Goal: Task Accomplishment & Management: Use online tool/utility

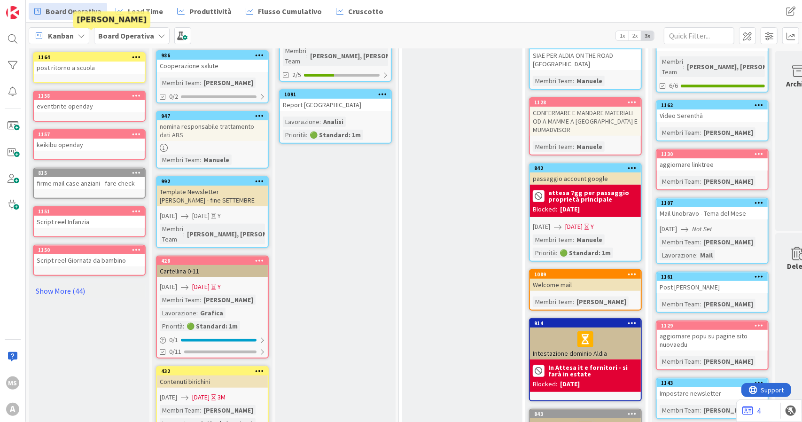
scroll to position [235, 0]
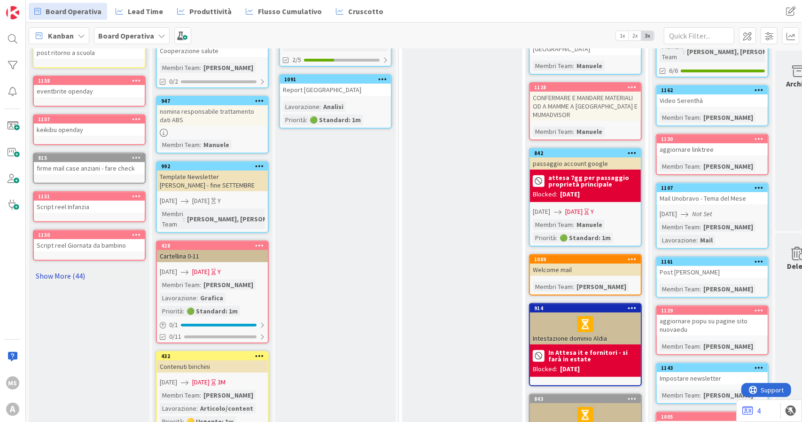
click at [90, 268] on link "Show More (44)" at bounding box center [89, 275] width 113 height 15
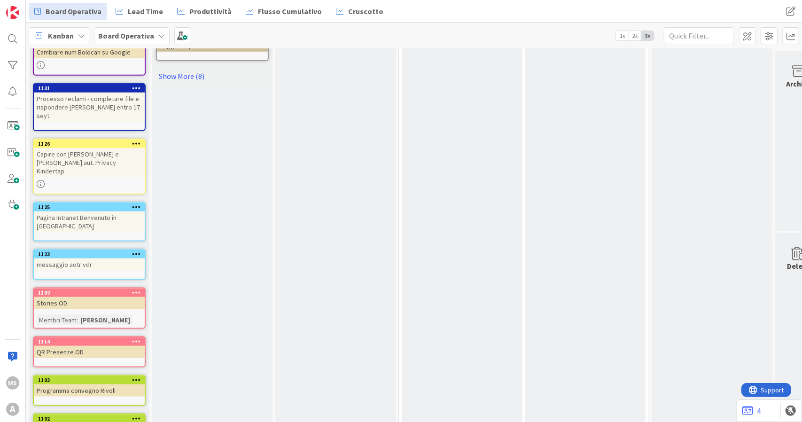
scroll to position [564, 0]
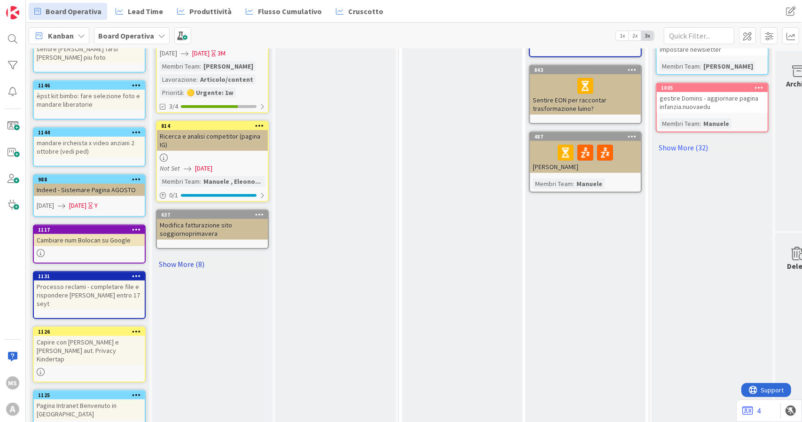
click at [165, 257] on link "Show More (8)" at bounding box center [212, 264] width 113 height 15
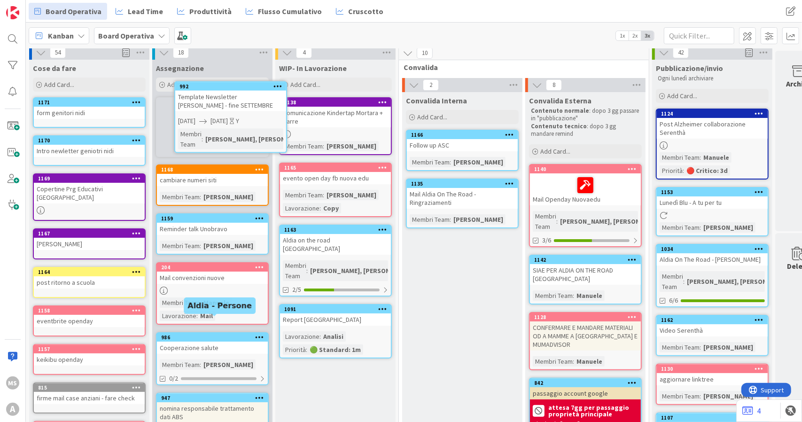
scroll to position [0, 0]
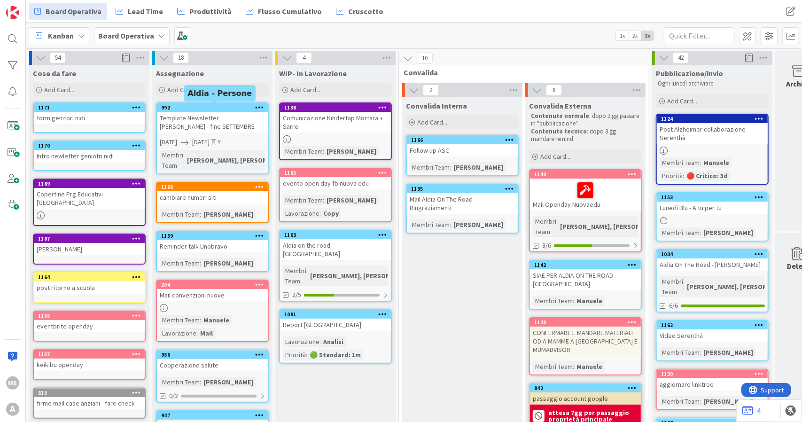
click at [228, 110] on div "992" at bounding box center [214, 107] width 107 height 7
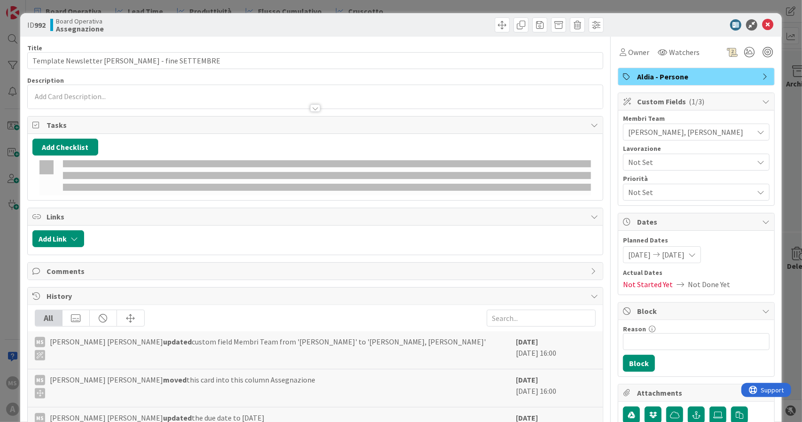
click at [709, 130] on span "[PERSON_NAME], [PERSON_NAME]" at bounding box center [690, 131] width 125 height 11
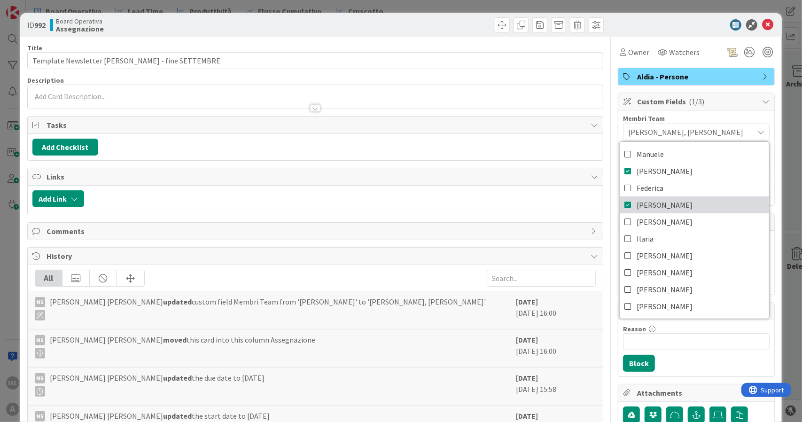
click at [655, 201] on link "[PERSON_NAME]" at bounding box center [694, 204] width 149 height 17
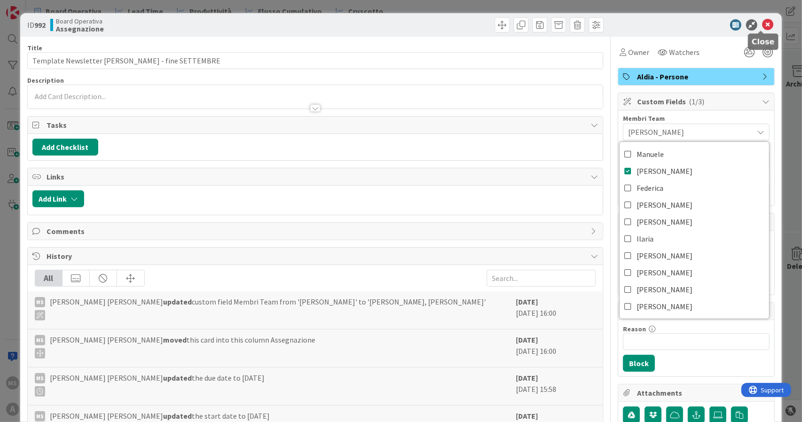
click at [763, 28] on icon at bounding box center [767, 24] width 11 height 11
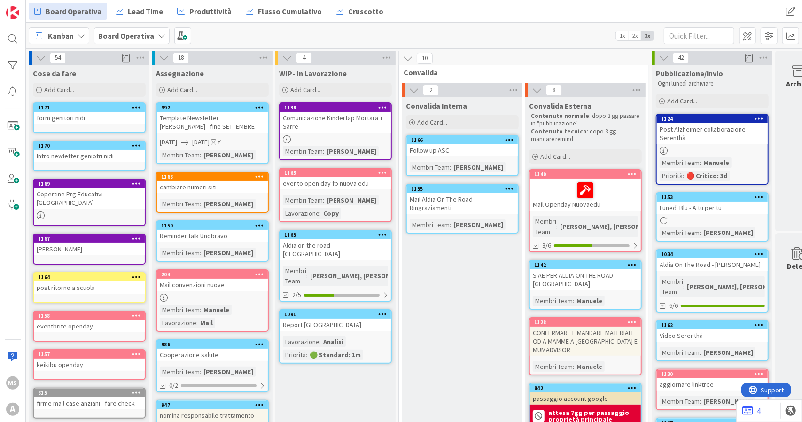
click at [223, 119] on div "Template Newsletter [PERSON_NAME] - fine SETTEMBRE" at bounding box center [212, 122] width 111 height 21
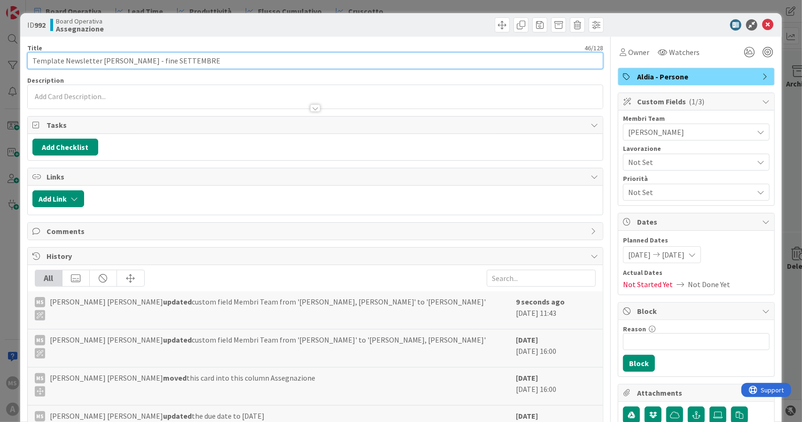
click at [102, 59] on input "Template Newsletter [PERSON_NAME] - fine SETTEMBRE" at bounding box center [315, 60] width 577 height 17
drag, startPoint x: 191, startPoint y: 60, endPoint x: 126, endPoint y: 65, distance: 64.6
click at [126, 65] on input "Template Newsletter Genitori - fine SETTEMBRE" at bounding box center [315, 60] width 577 height 17
type input "Template Newsletter Genitori"
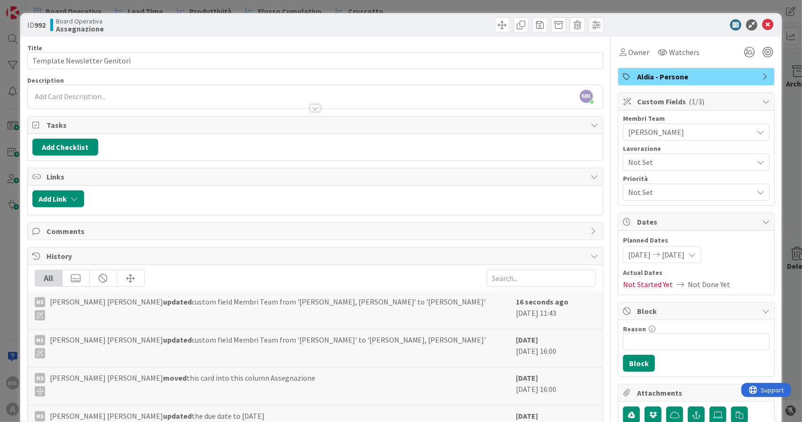
click at [762, 20] on icon at bounding box center [767, 24] width 11 height 11
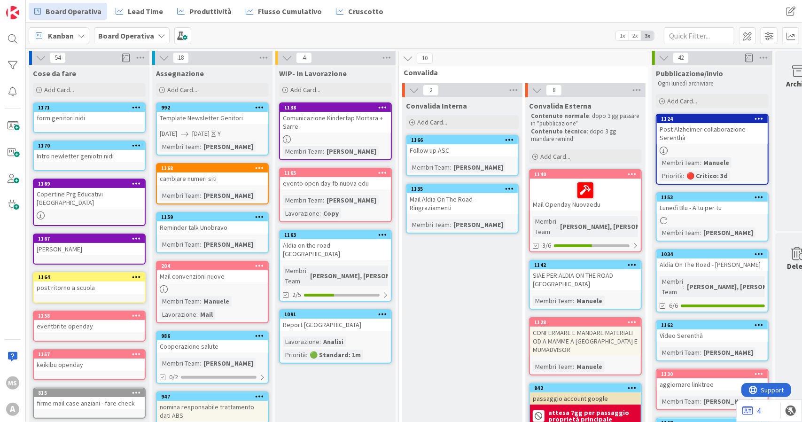
click at [139, 145] on icon at bounding box center [136, 145] width 9 height 7
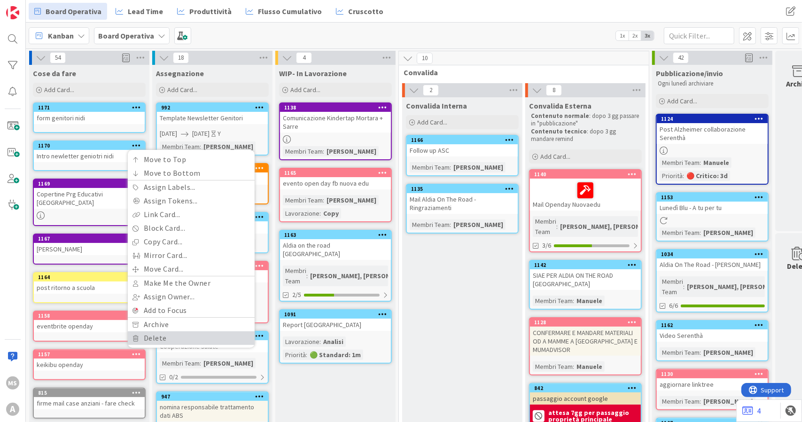
click at [171, 337] on link "Delete" at bounding box center [191, 338] width 127 height 14
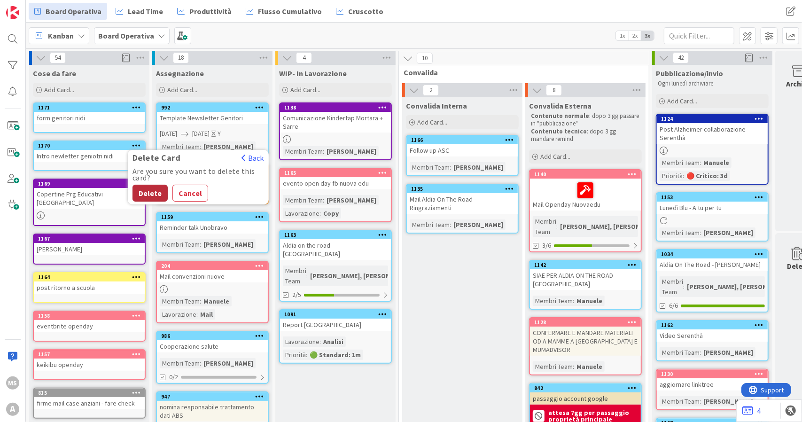
click at [149, 190] on button "Delete" at bounding box center [150, 193] width 35 height 17
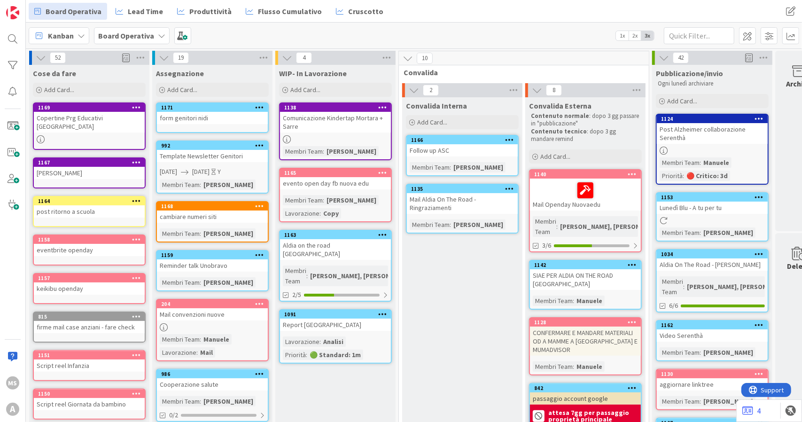
click at [212, 116] on div "form genitori nidi" at bounding box center [212, 118] width 111 height 12
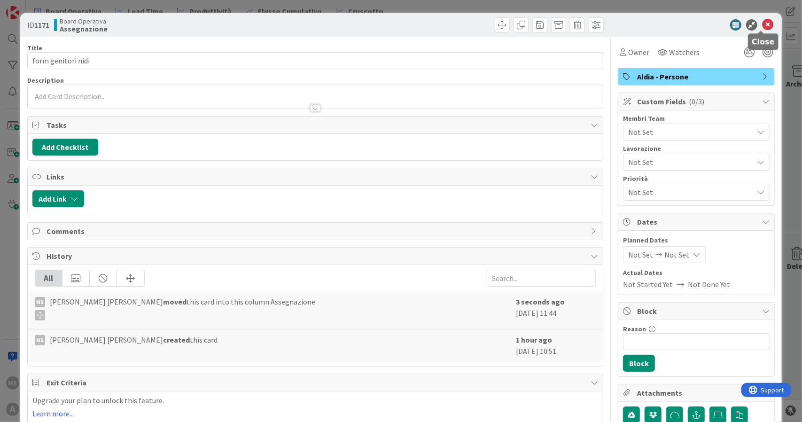
click at [762, 20] on icon at bounding box center [767, 24] width 11 height 11
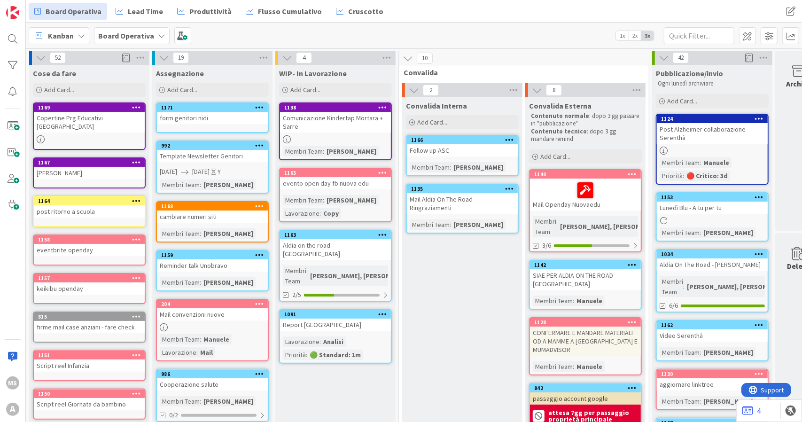
click at [210, 168] on span "[DATE]" at bounding box center [200, 172] width 17 height 10
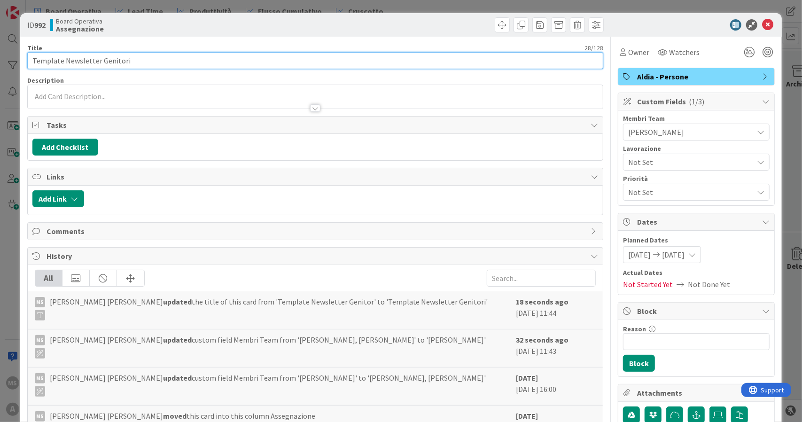
click at [175, 54] on input "Template Newsletter Genitori" at bounding box center [315, 60] width 577 height 17
type input "Template Newsletter Genitori + form"
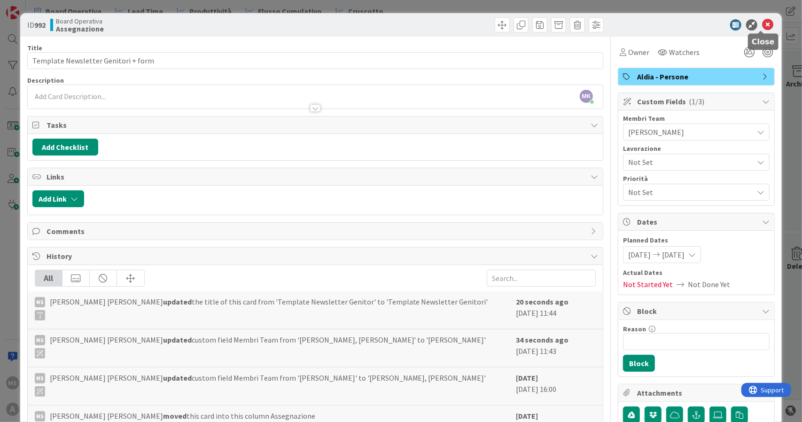
click at [762, 21] on icon at bounding box center [767, 24] width 11 height 11
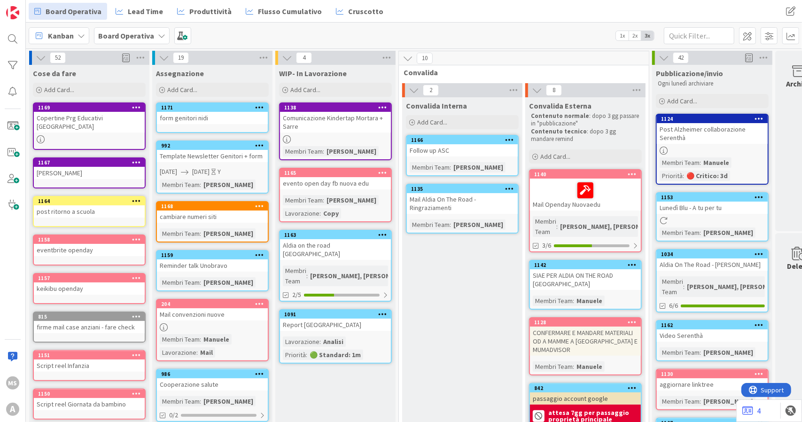
click at [260, 108] on icon at bounding box center [259, 107] width 9 height 7
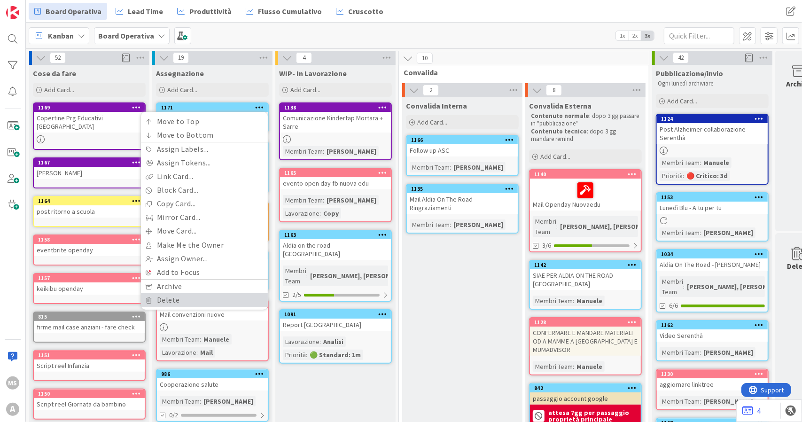
click at [171, 304] on link "Delete" at bounding box center [204, 300] width 127 height 14
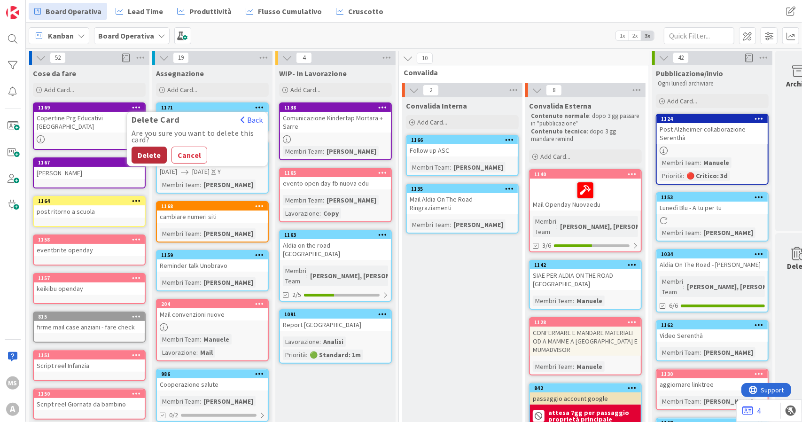
click at [153, 149] on button "Delete" at bounding box center [149, 155] width 35 height 17
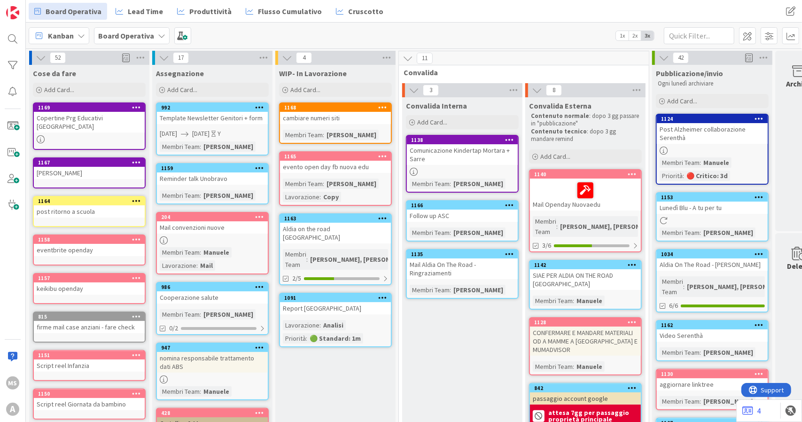
click at [89, 76] on div "Cose da fare" at bounding box center [89, 73] width 113 height 9
click at [93, 89] on div "Add Card..." at bounding box center [89, 90] width 113 height 14
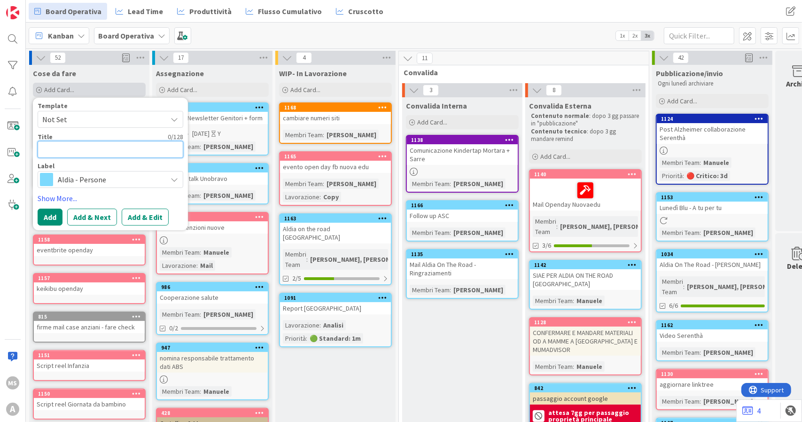
type textarea "P"
type textarea "x"
type textarea "PT"
type textarea "x"
type textarea "PTO"
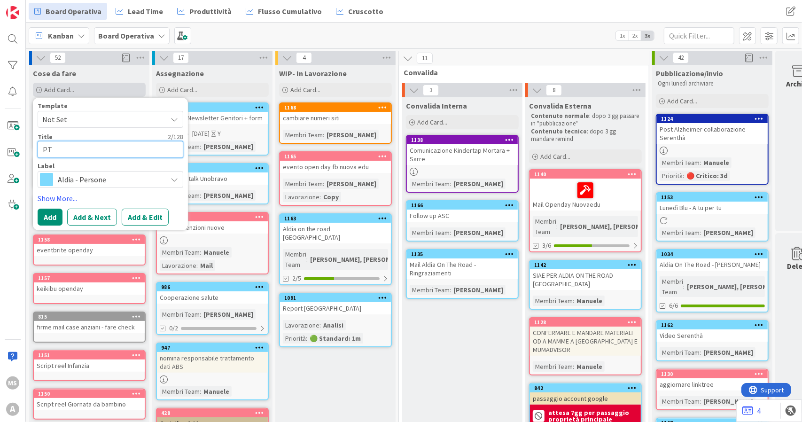
type textarea "x"
type textarea "PTOF"
type textarea "x"
type textarea "PTOF"
click at [94, 181] on span "Aldia - Persone" at bounding box center [110, 179] width 104 height 13
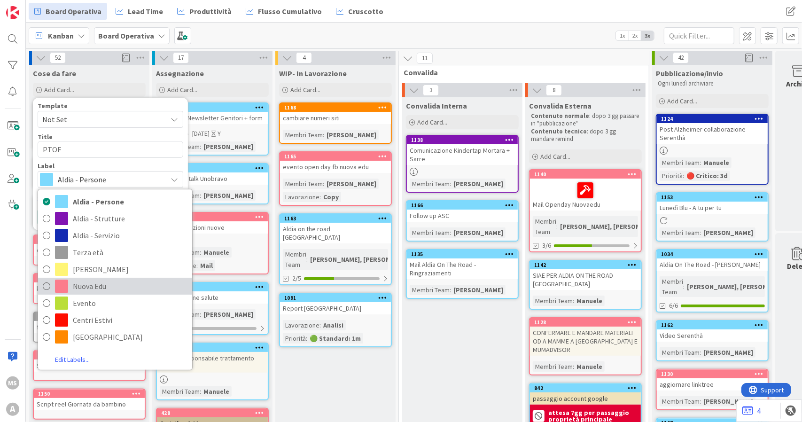
click at [109, 289] on span "Nuova Edu" at bounding box center [130, 286] width 115 height 14
type textarea "x"
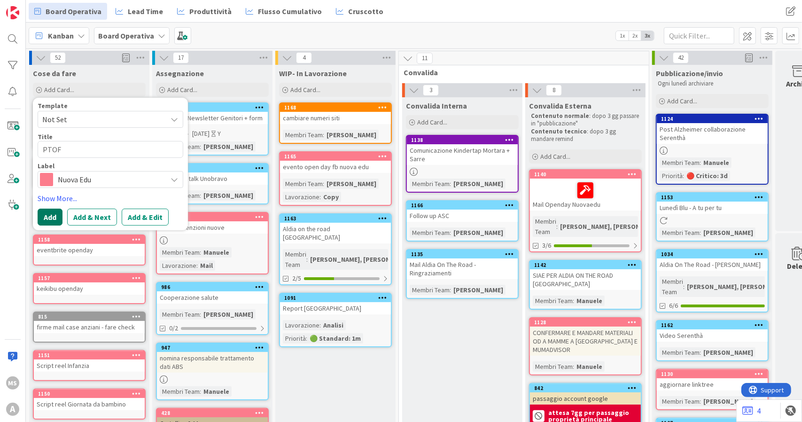
click at [49, 215] on button "Add" at bounding box center [50, 217] width 25 height 17
